Goal: Transaction & Acquisition: Book appointment/travel/reservation

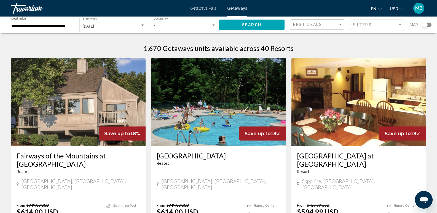
click at [26, 9] on div "Travorium" at bounding box center [38, 8] width 55 height 11
